Goal: Use online tool/utility: Utilize a website feature to perform a specific function

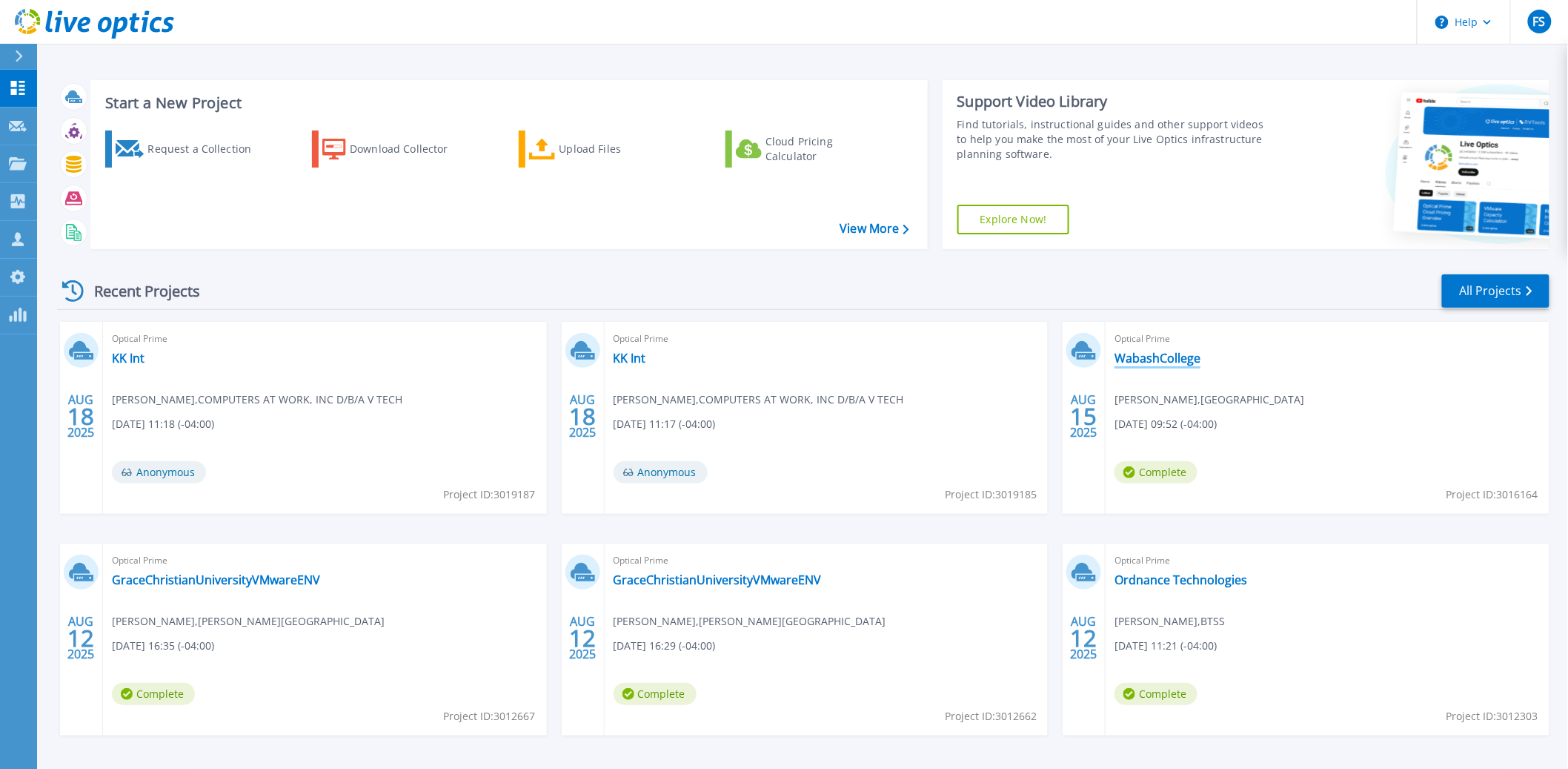
click at [1172, 358] on link "WabashCollege" at bounding box center [1158, 358] width 86 height 15
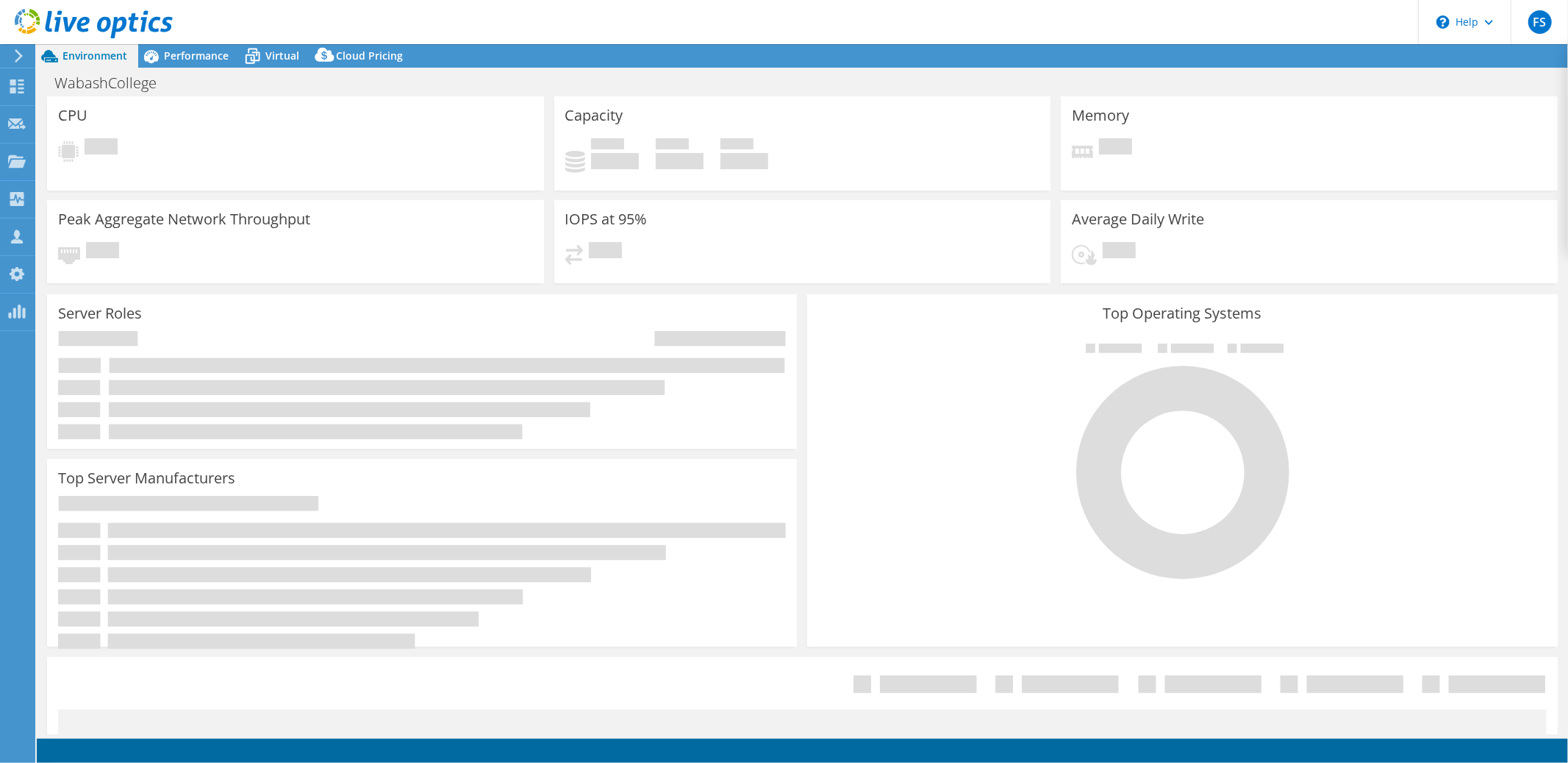
select select "USD"
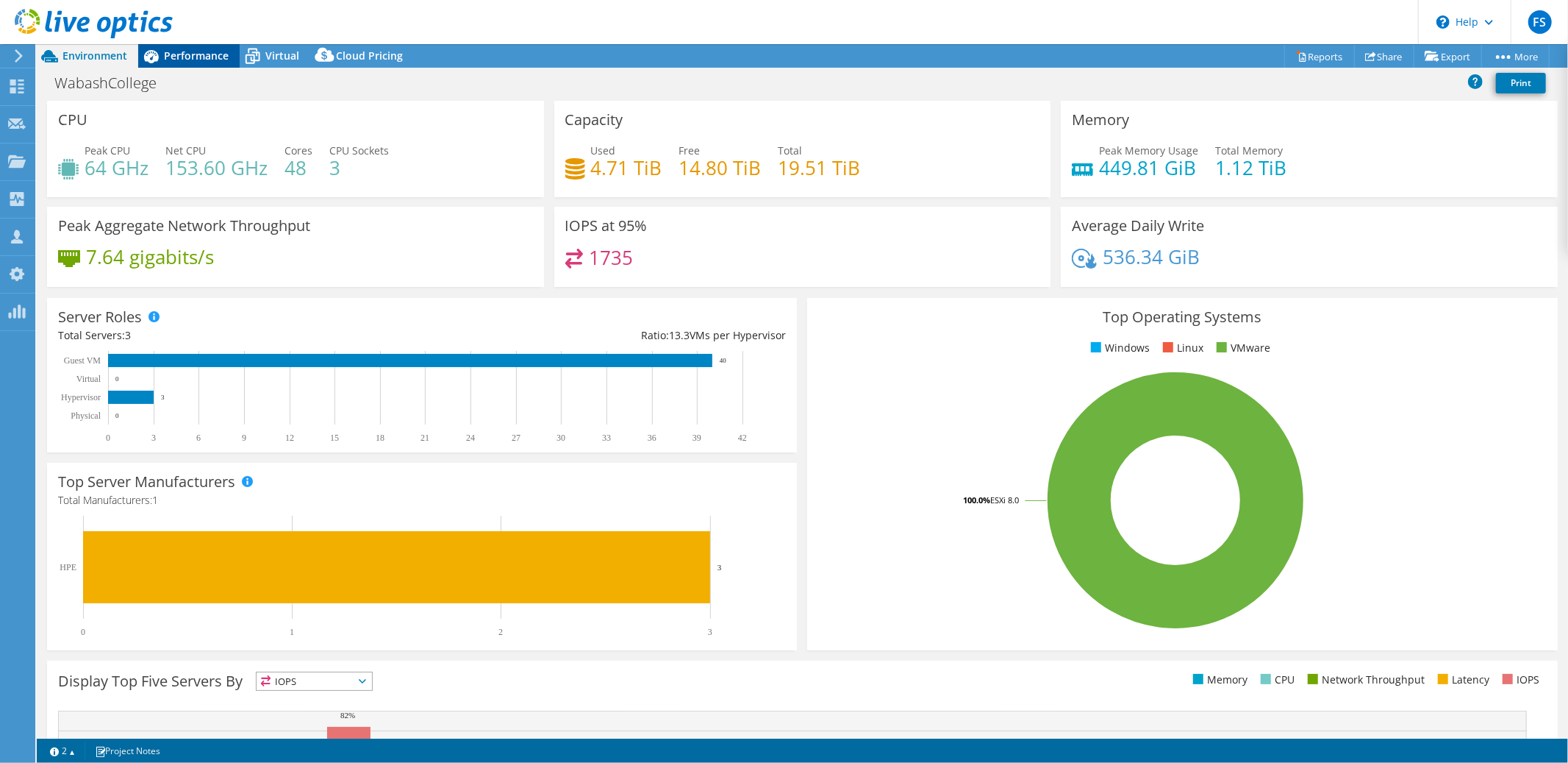
click at [187, 61] on span "Performance" at bounding box center [196, 55] width 65 height 14
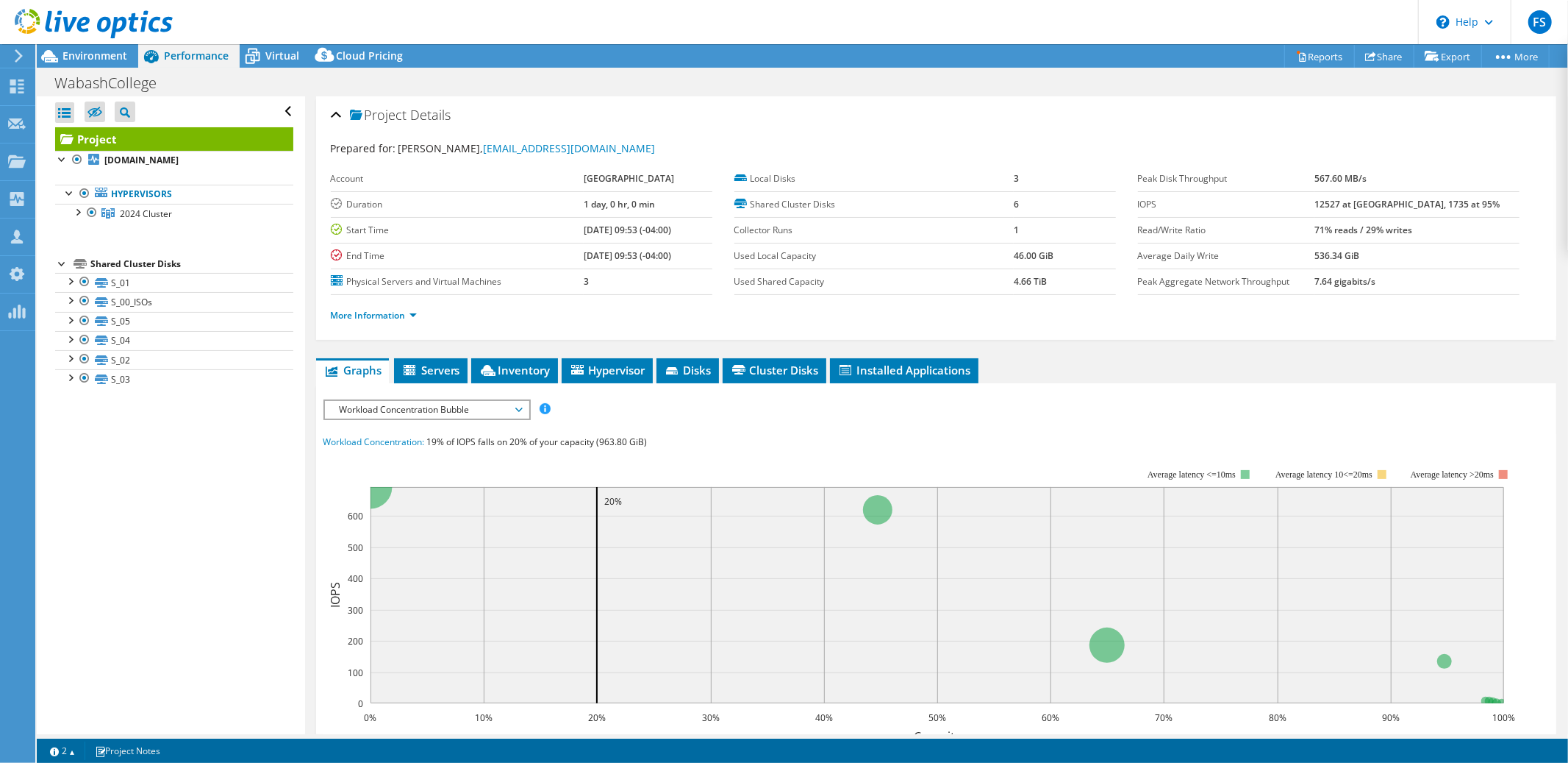
click at [522, 407] on span "Workload Concentration Bubble" at bounding box center [427, 410] width 204 height 18
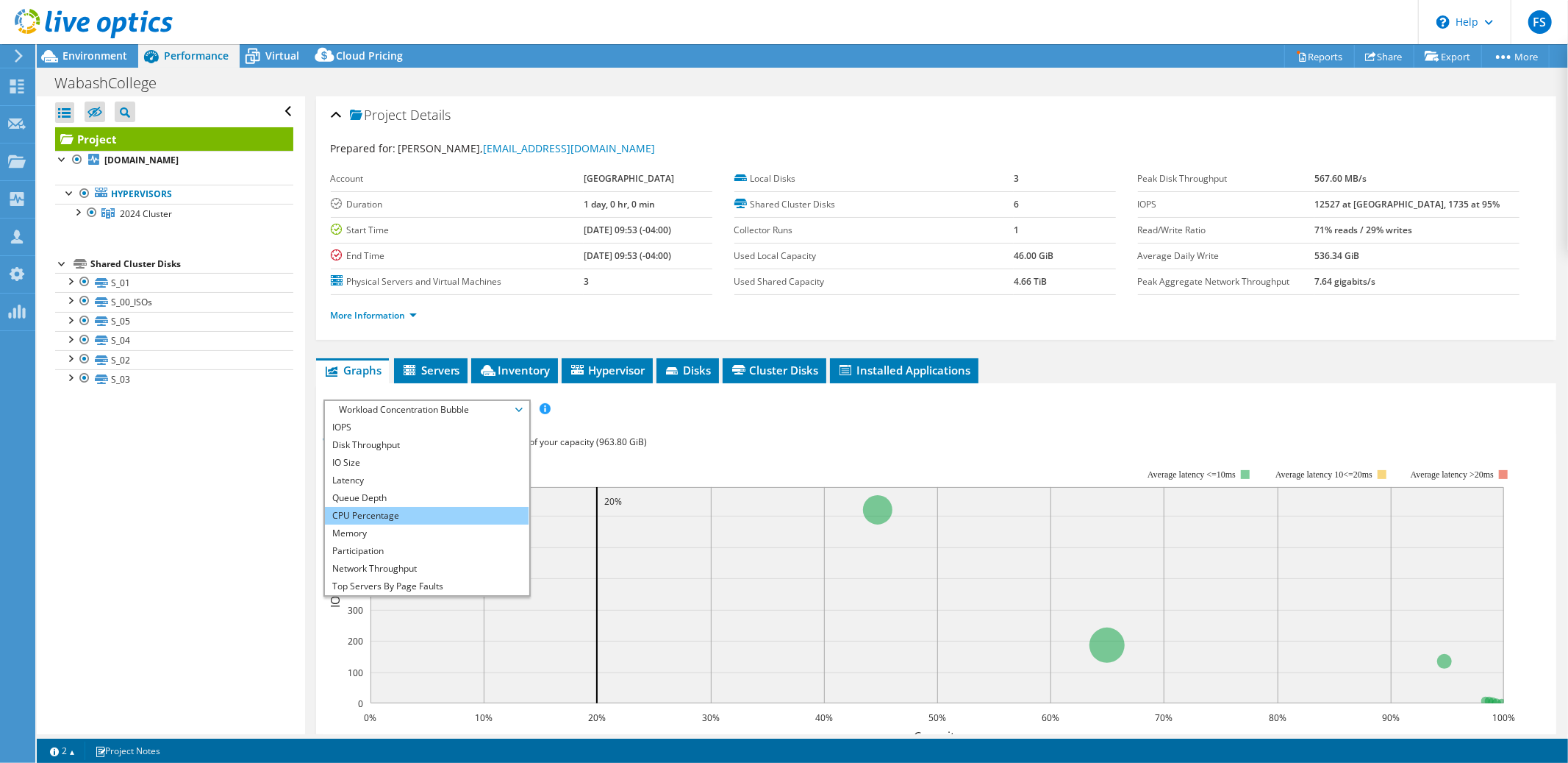
click at [437, 509] on li "CPU Percentage" at bounding box center [427, 516] width 204 height 18
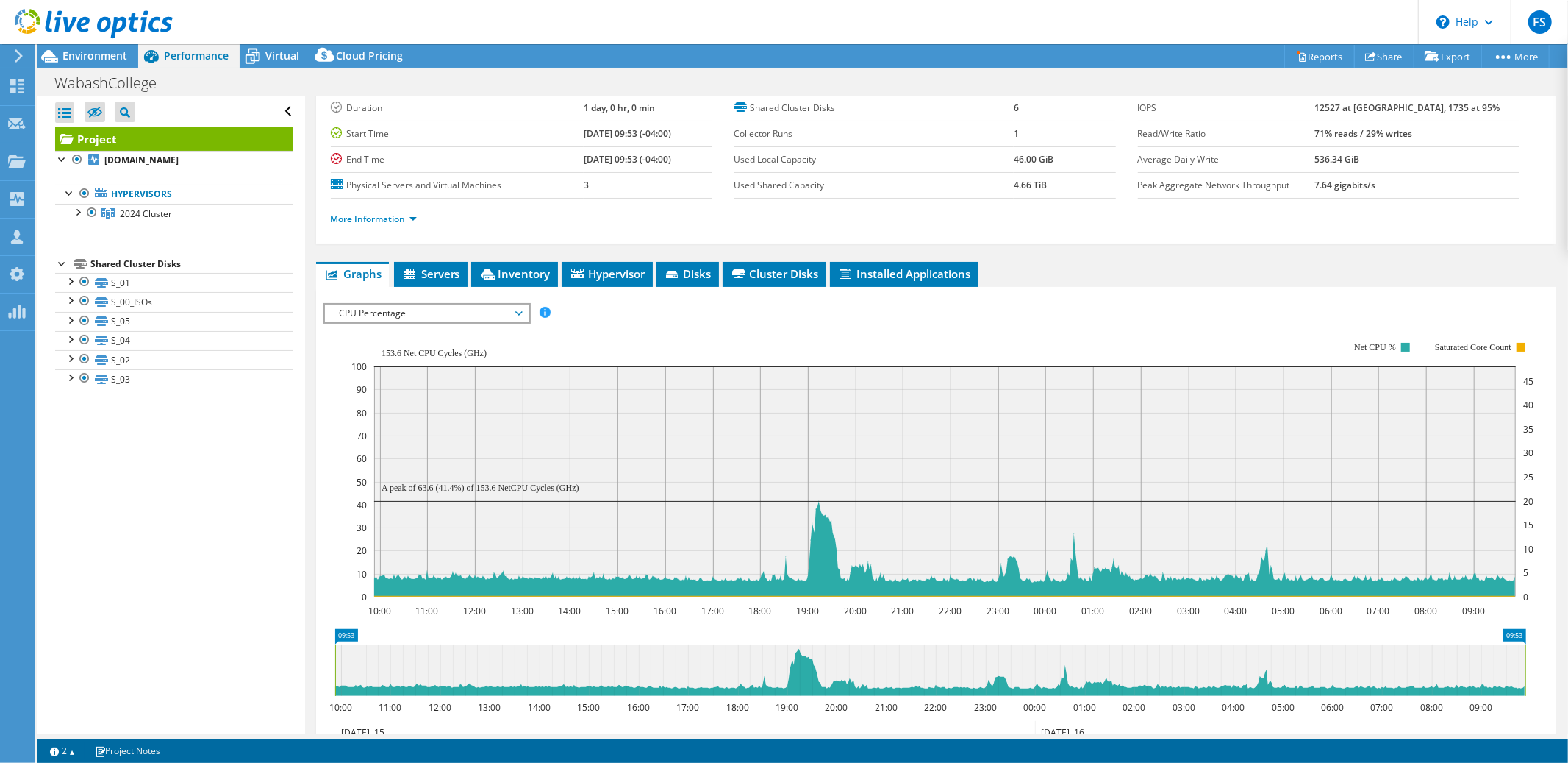
scroll to position [99, 0]
